Goal: Navigation & Orientation: Understand site structure

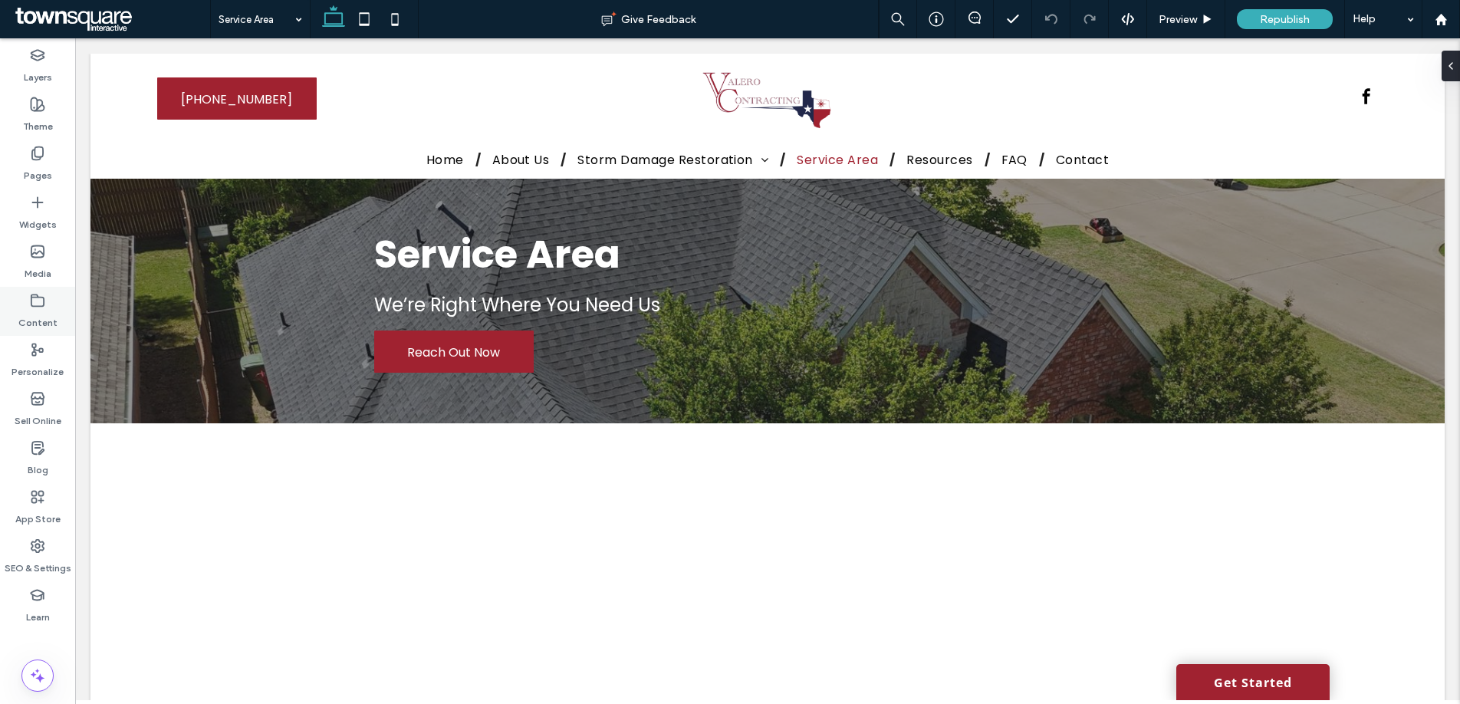
click at [34, 321] on label "Content" at bounding box center [37, 318] width 39 height 21
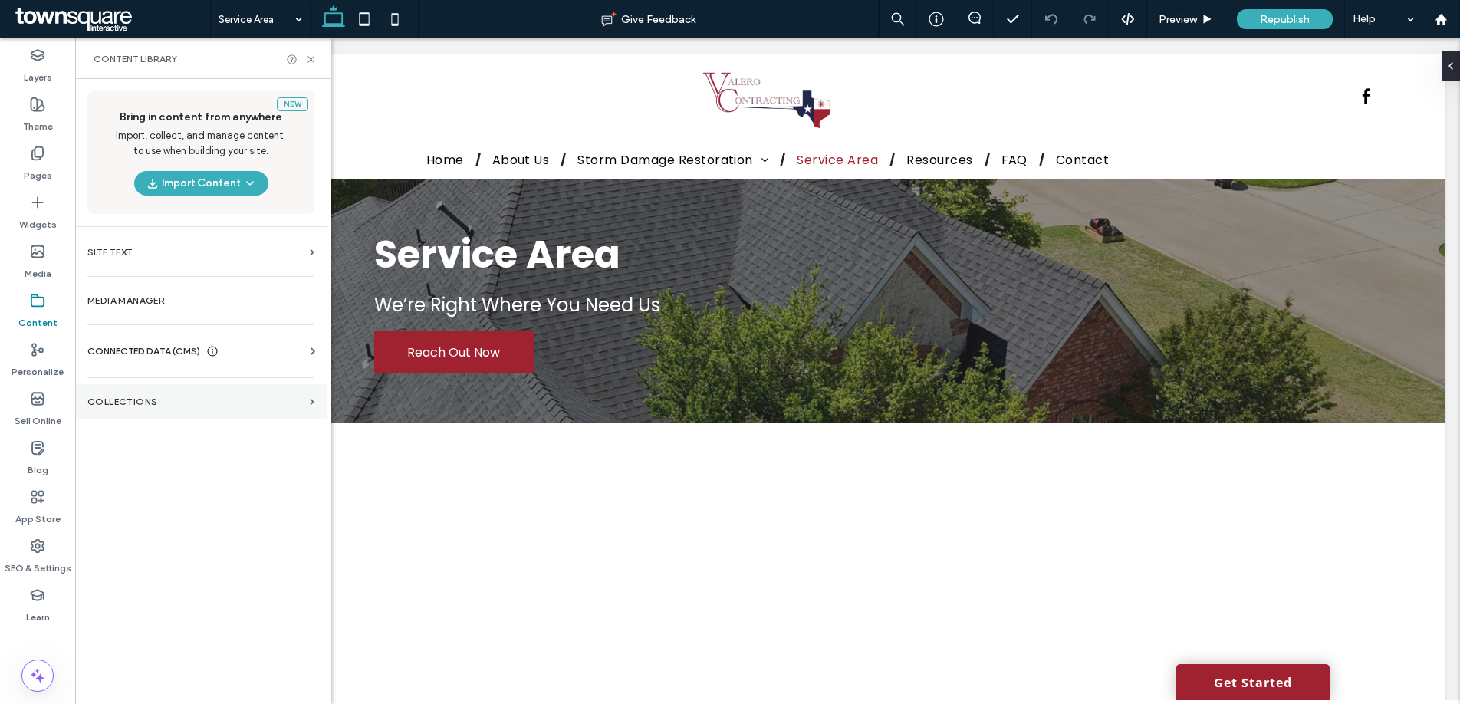
click at [128, 405] on label "Collections" at bounding box center [195, 401] width 216 height 11
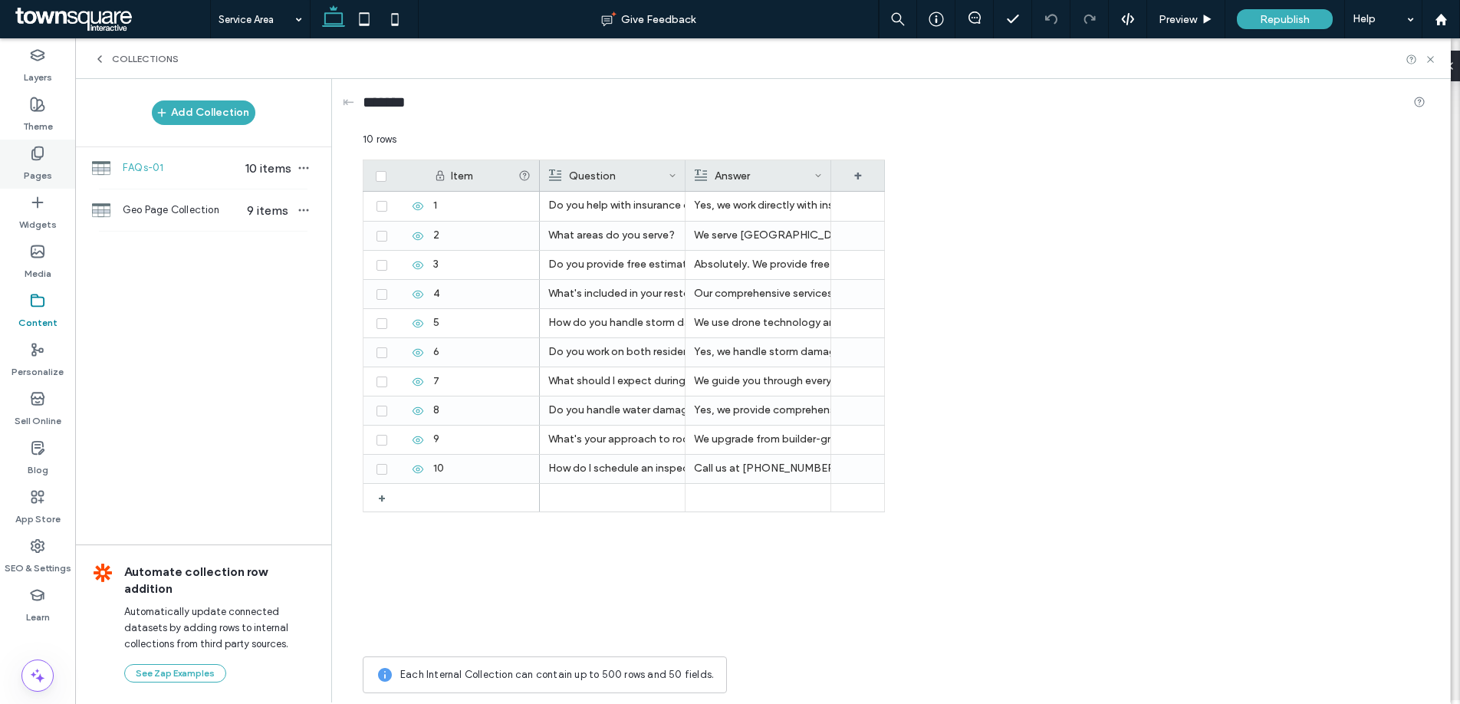
click at [36, 164] on label "Pages" at bounding box center [38, 171] width 28 height 21
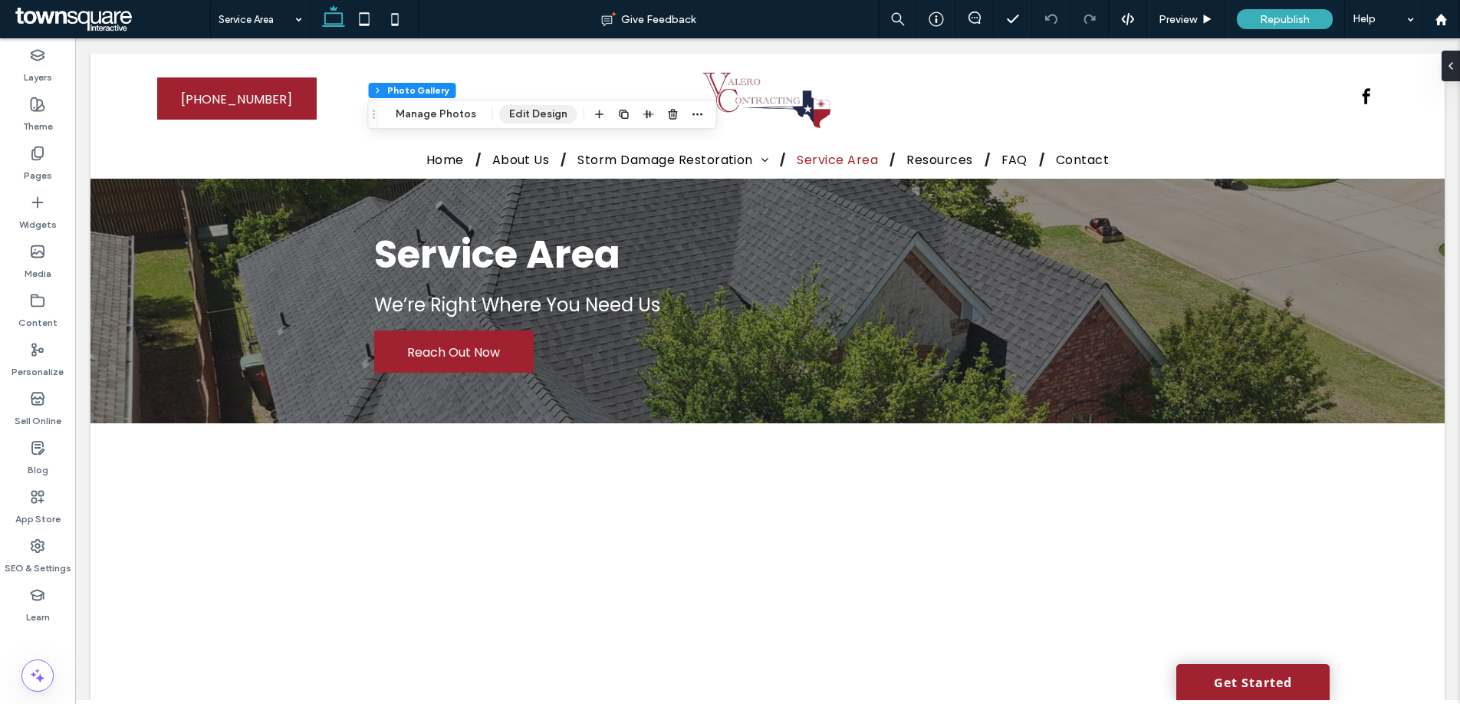
click at [537, 113] on button "Edit Design" at bounding box center [538, 114] width 78 height 18
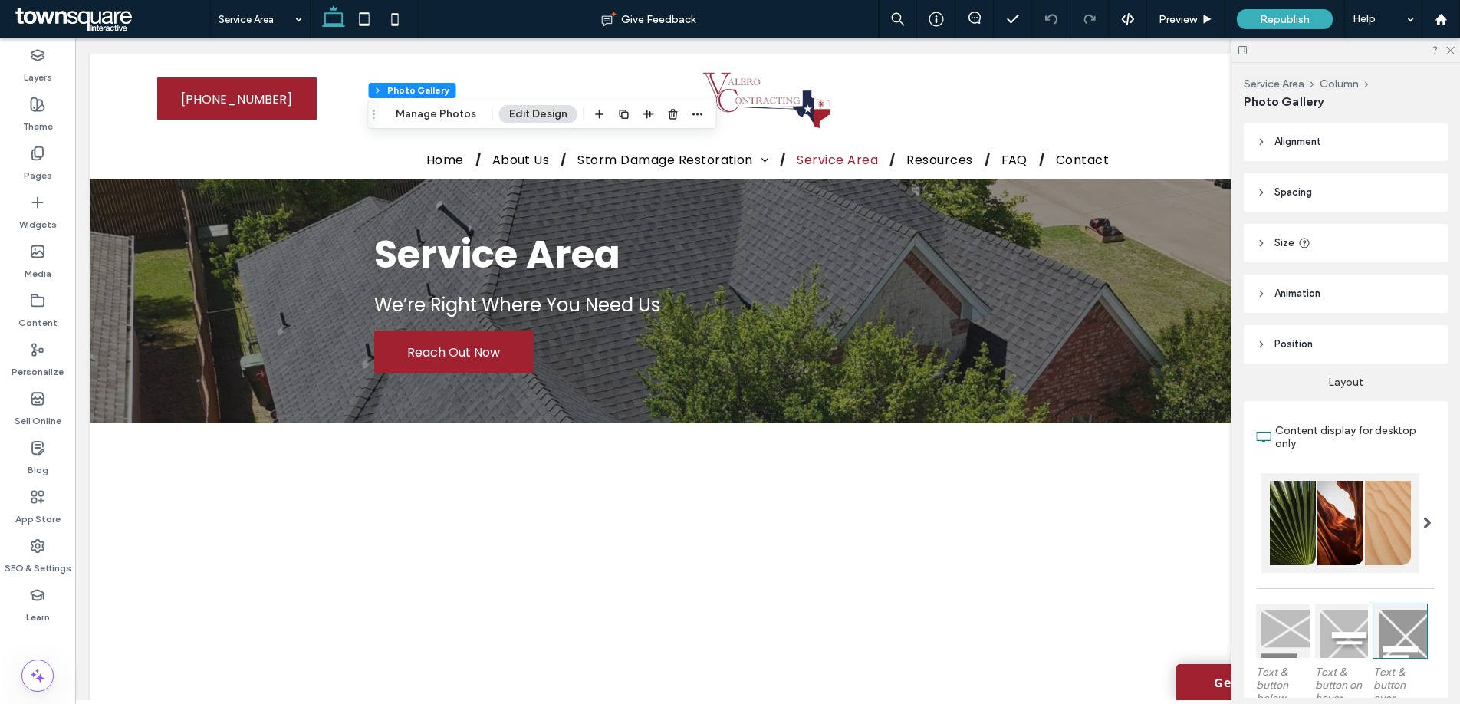
click at [1337, 413] on section "Content display for desktop only" at bounding box center [1345, 437] width 179 height 57
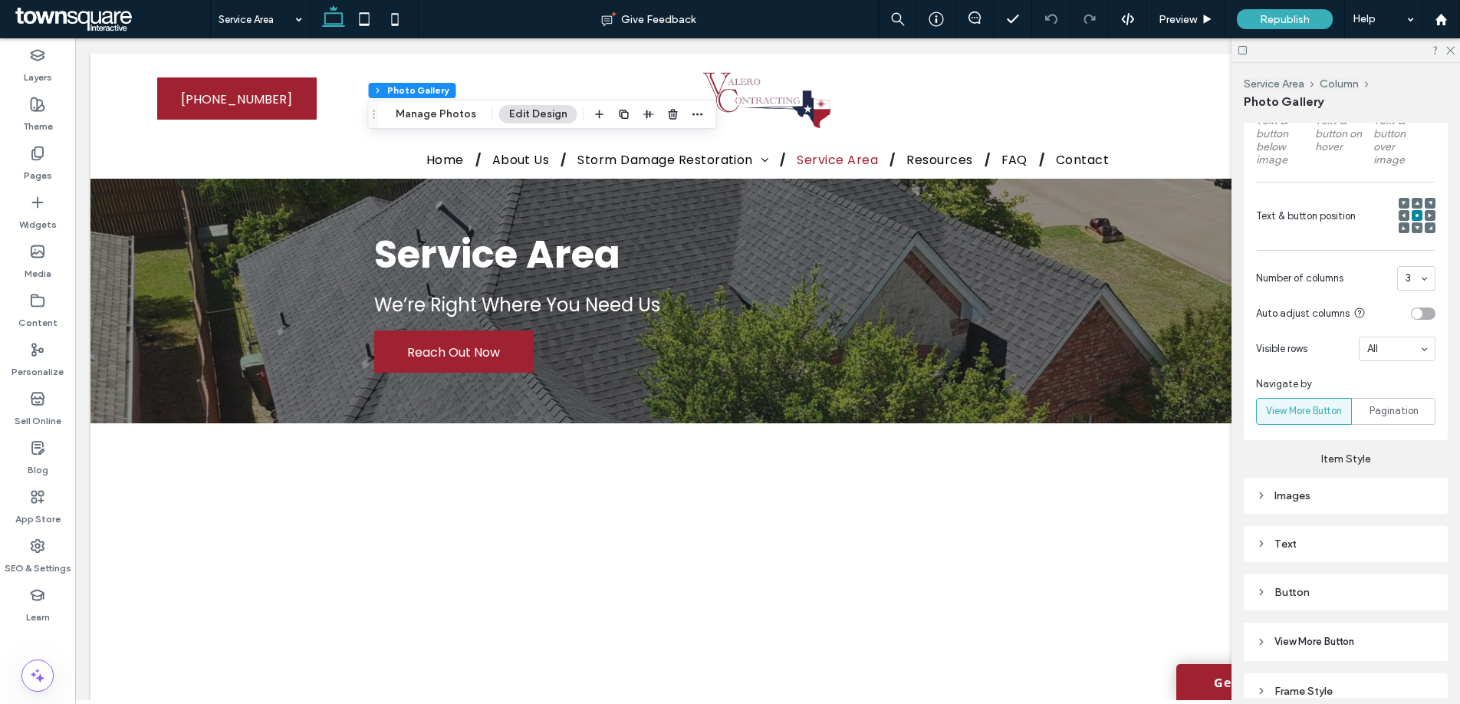
scroll to position [565, 0]
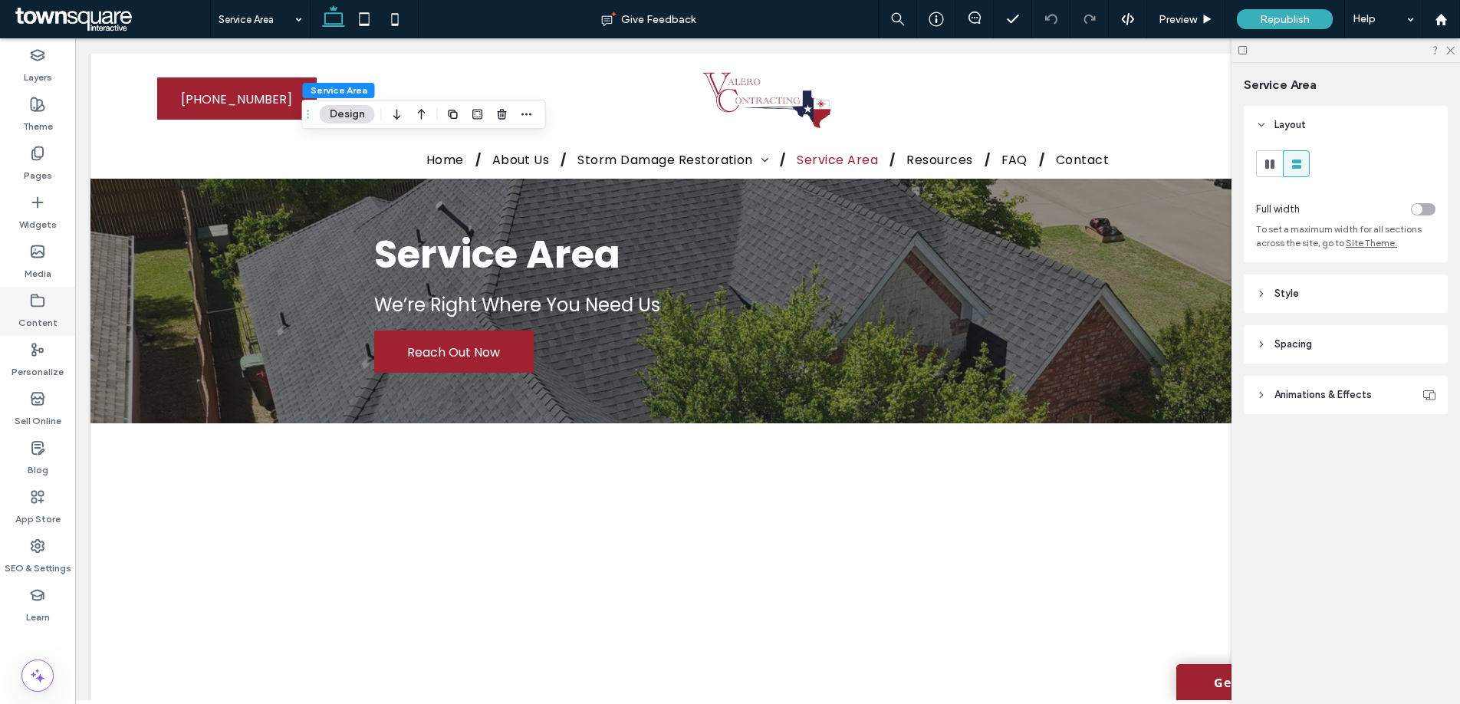
click at [37, 314] on label "Content" at bounding box center [37, 318] width 39 height 21
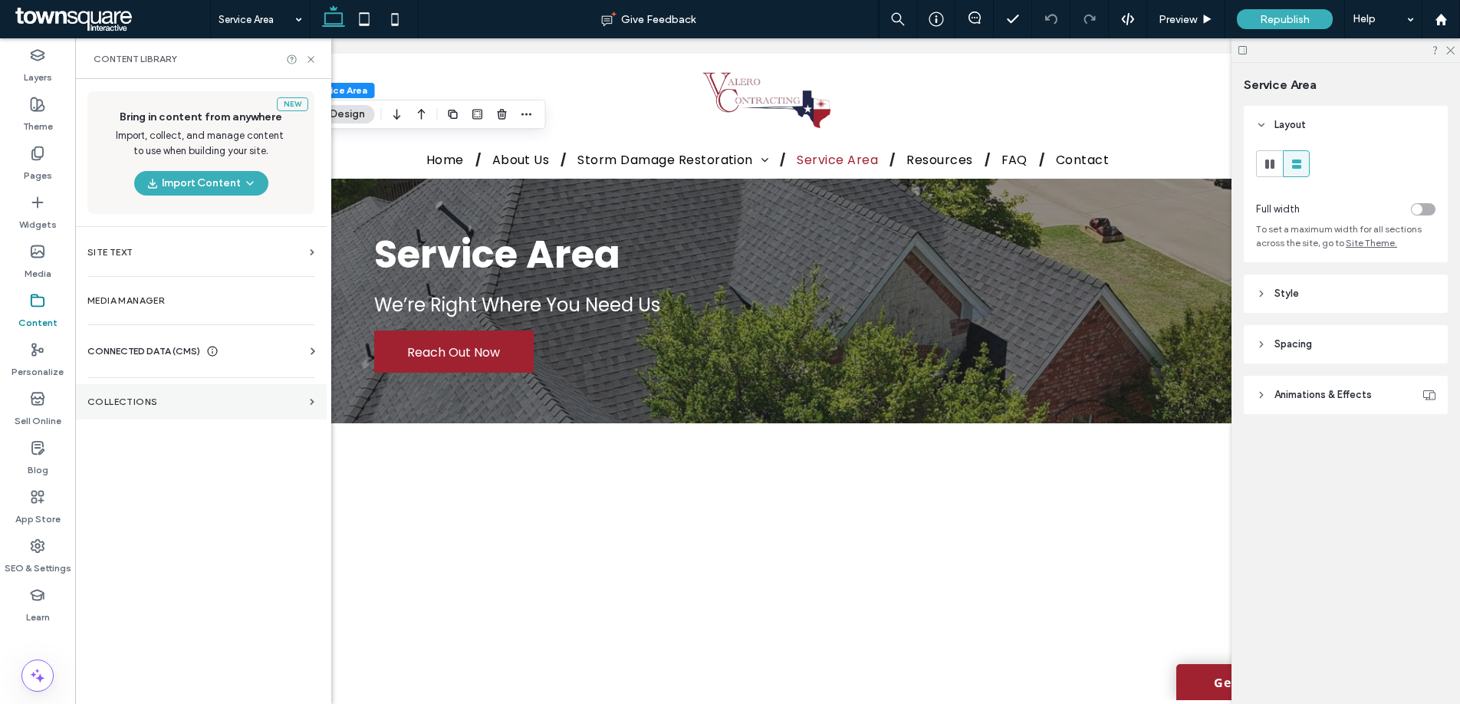
click at [119, 399] on label "Collections" at bounding box center [195, 401] width 216 height 11
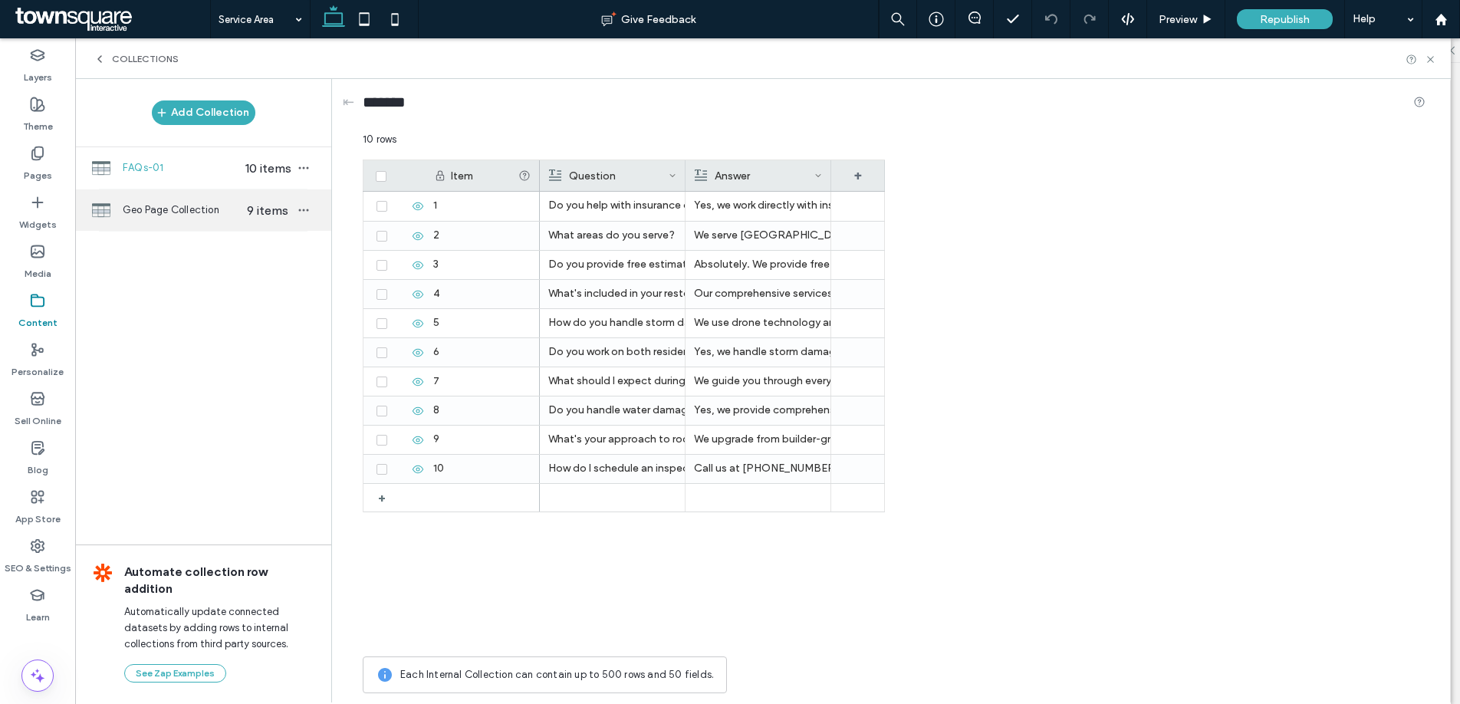
click at [148, 214] on span "Geo Page Collection" at bounding box center [182, 209] width 118 height 15
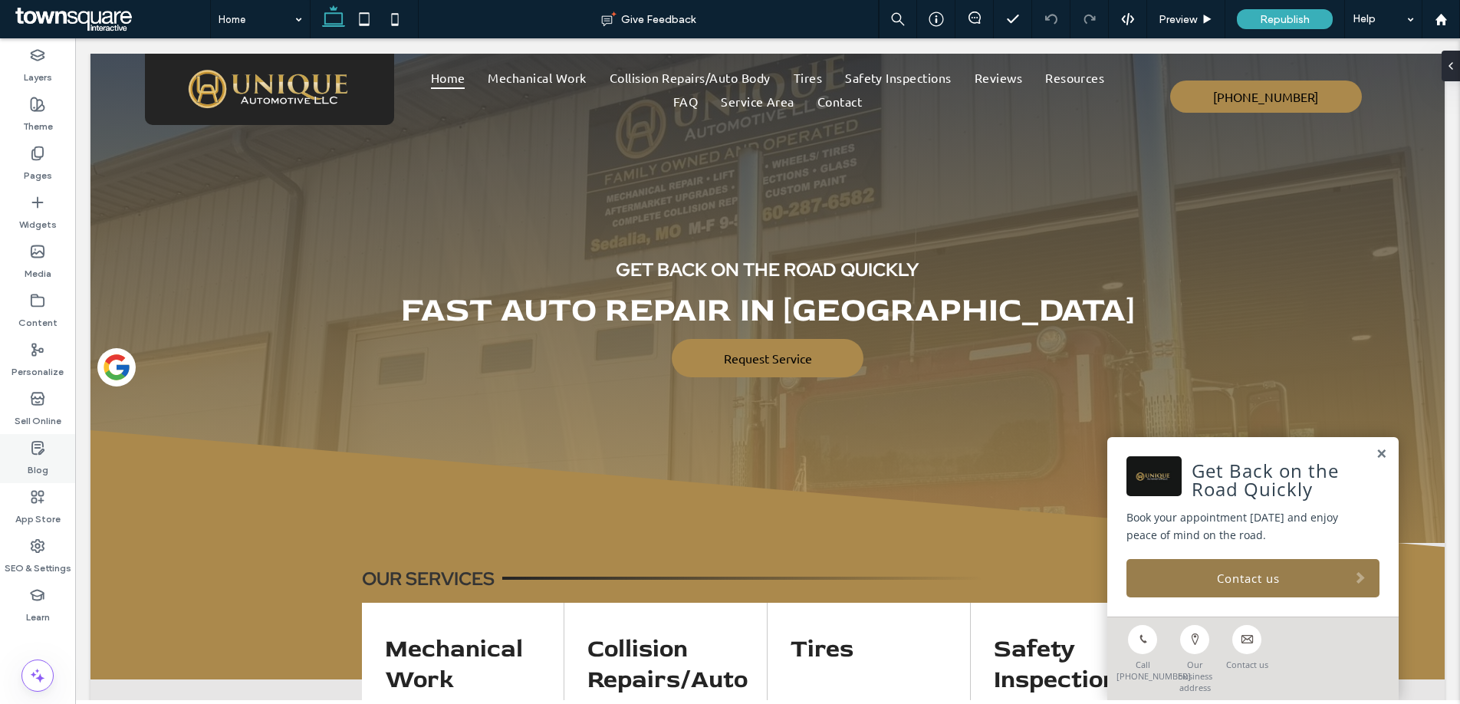
click at [34, 461] on label "Blog" at bounding box center [38, 465] width 21 height 21
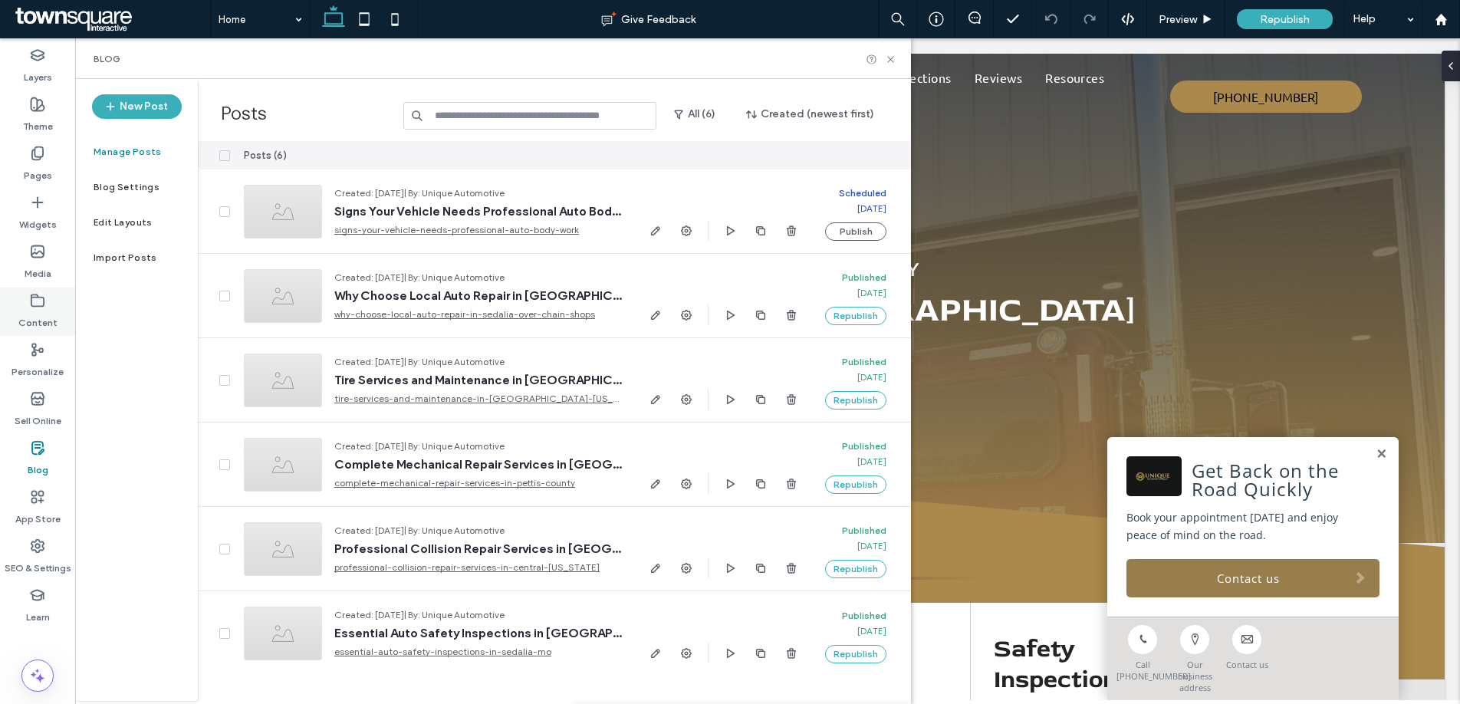
click at [32, 322] on label "Content" at bounding box center [37, 318] width 39 height 21
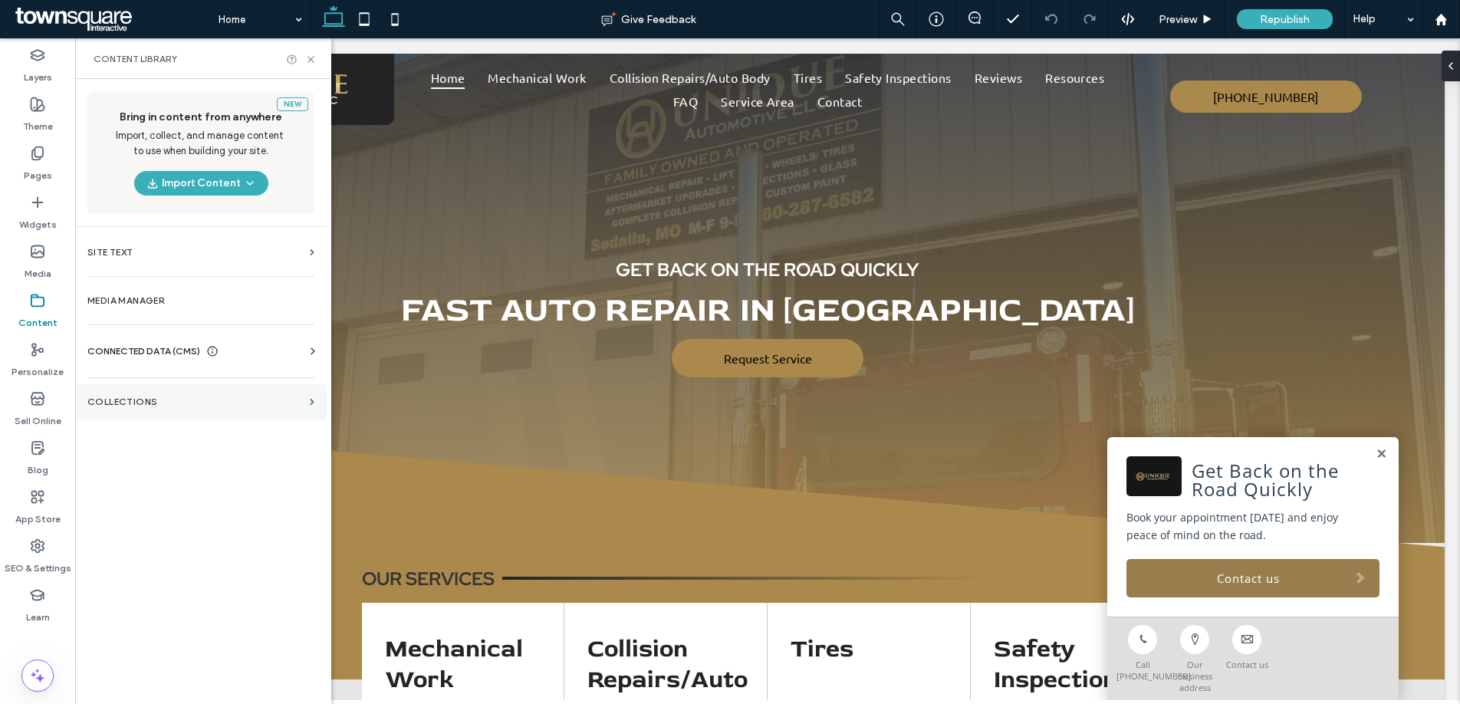
click at [91, 409] on section "Collections" at bounding box center [200, 401] width 251 height 35
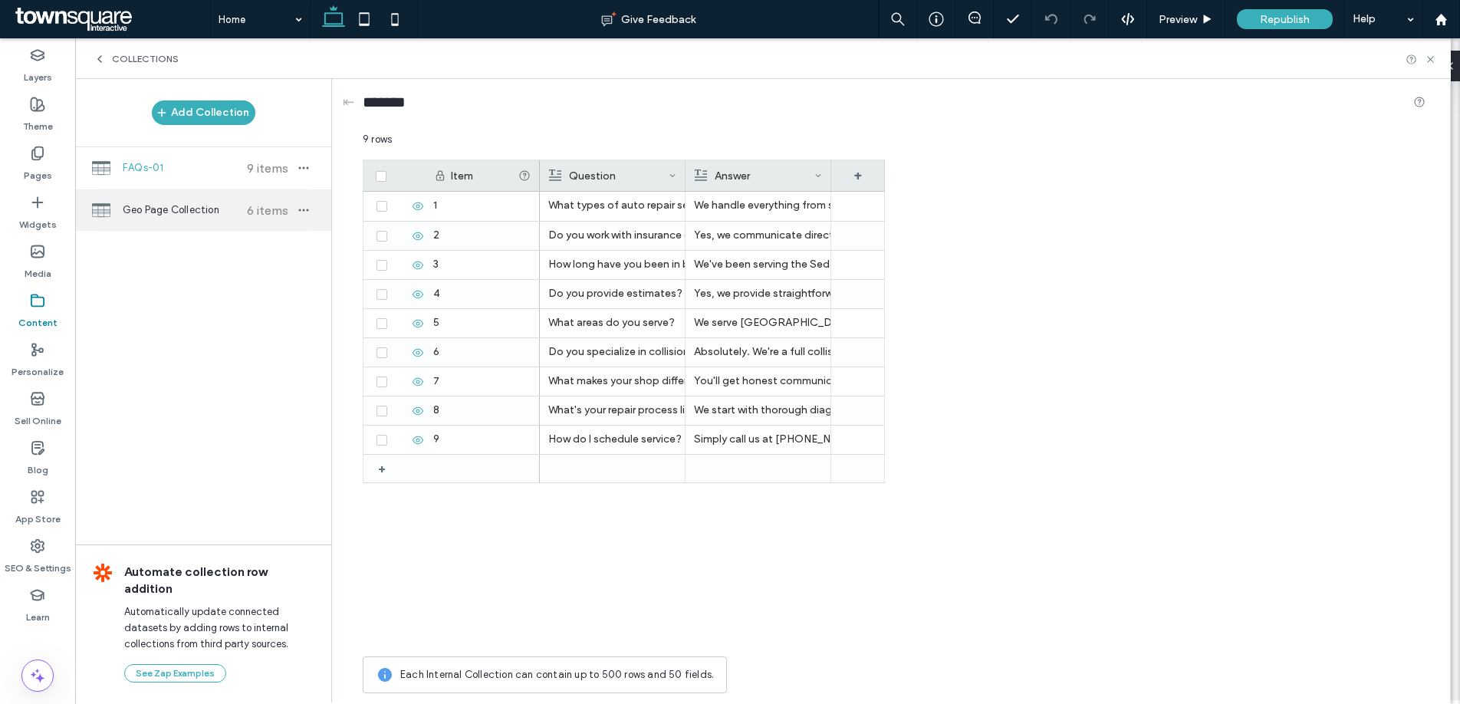
click at [150, 208] on span "Geo Page Collection" at bounding box center [180, 209] width 114 height 15
